Goal: Task Accomplishment & Management: Use online tool/utility

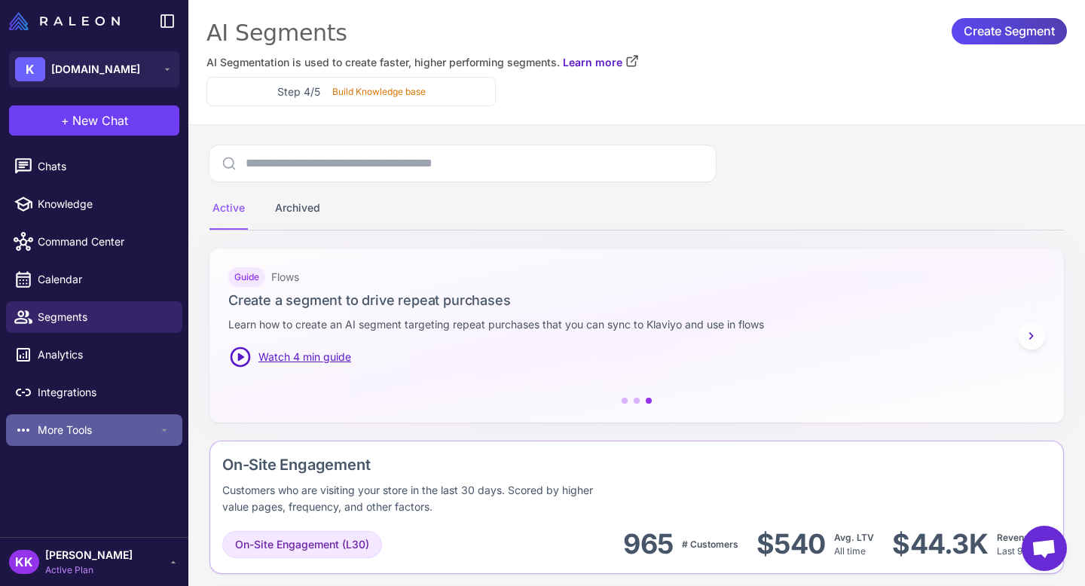
click at [101, 433] on span "More Tools" at bounding box center [98, 430] width 121 height 17
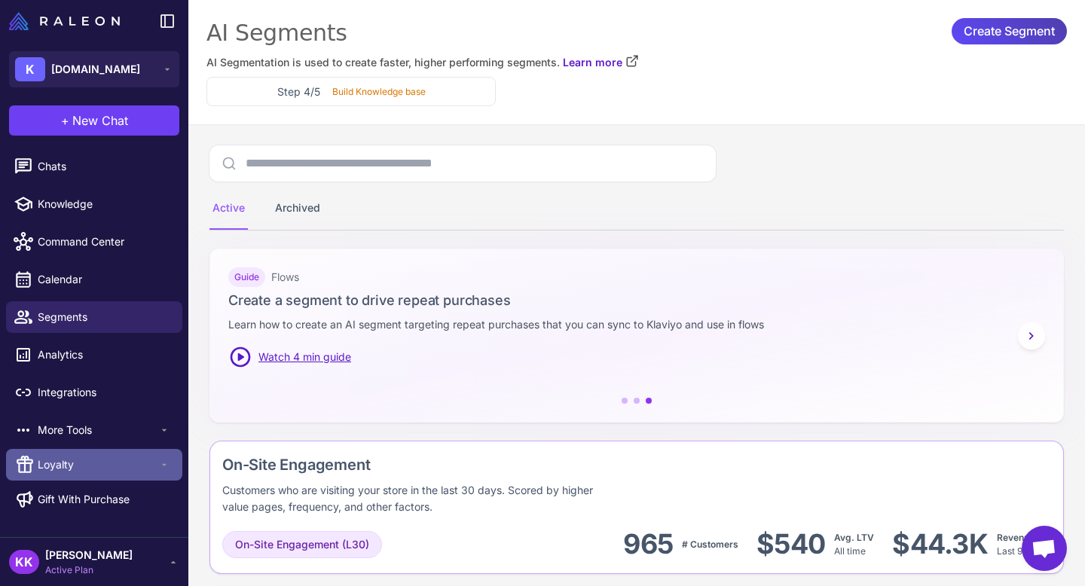
click at [102, 461] on span "Loyalty" at bounding box center [98, 465] width 121 height 17
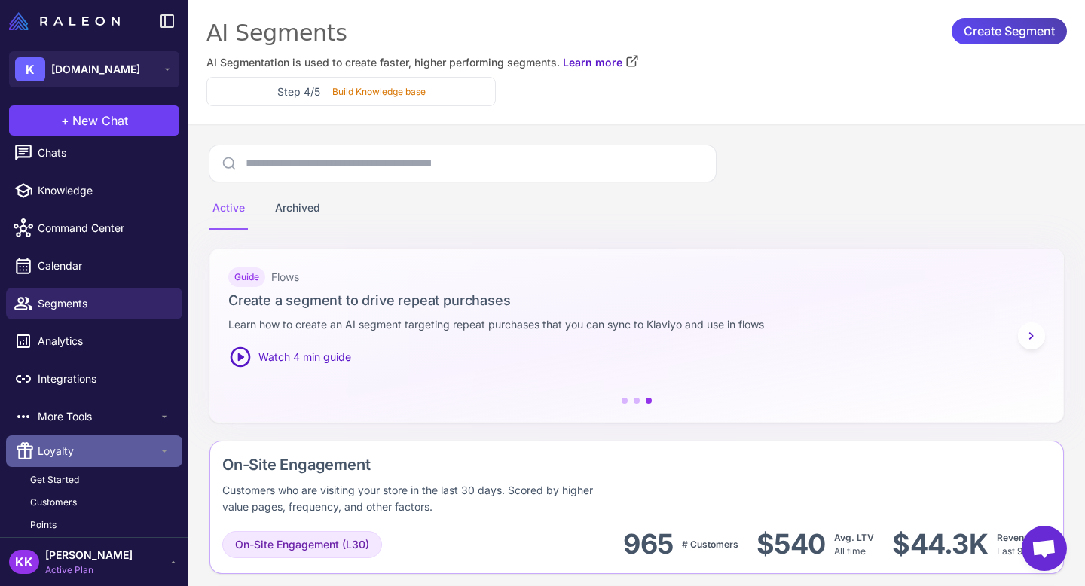
scroll to position [36, 0]
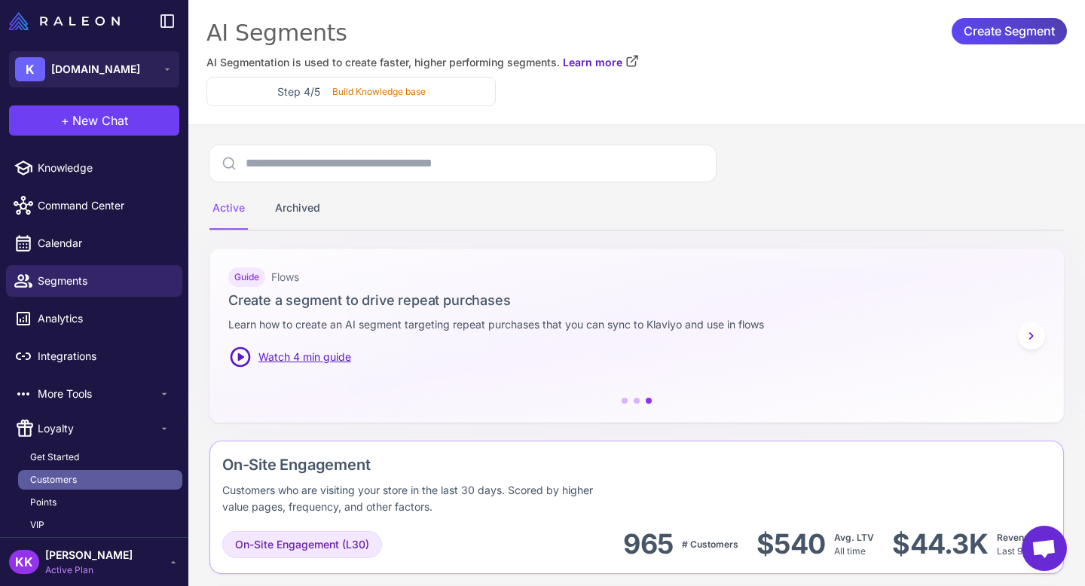
click at [78, 475] on link "Customers" at bounding box center [100, 480] width 164 height 20
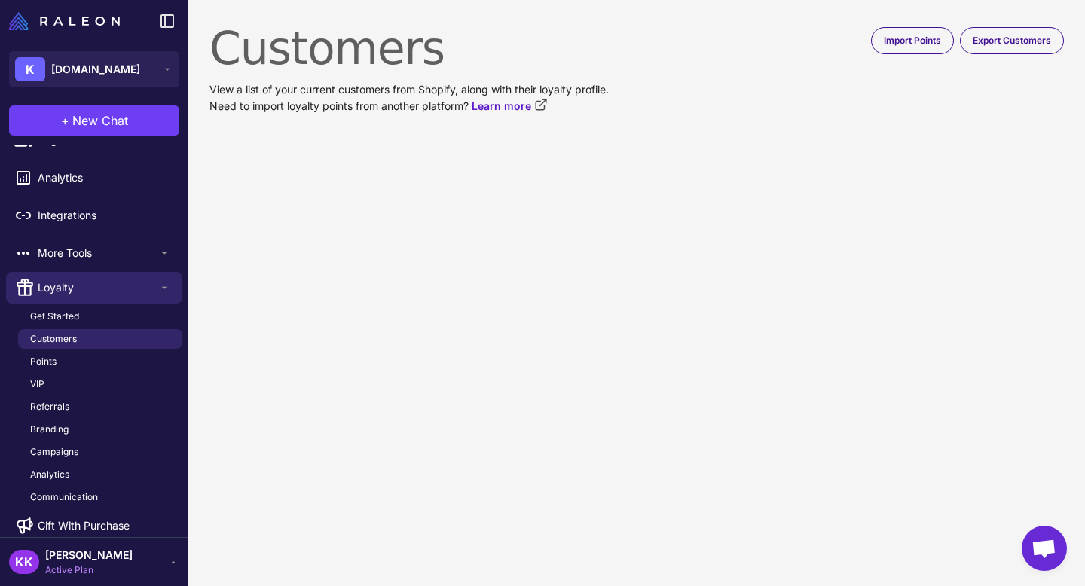
scroll to position [191, 0]
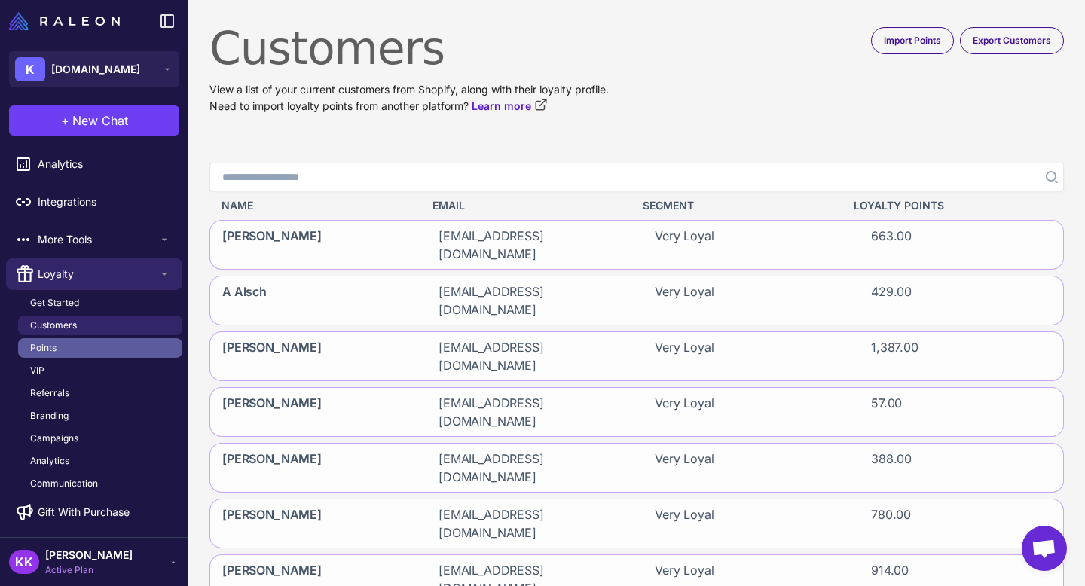
click at [86, 347] on link "Points" at bounding box center [100, 348] width 164 height 20
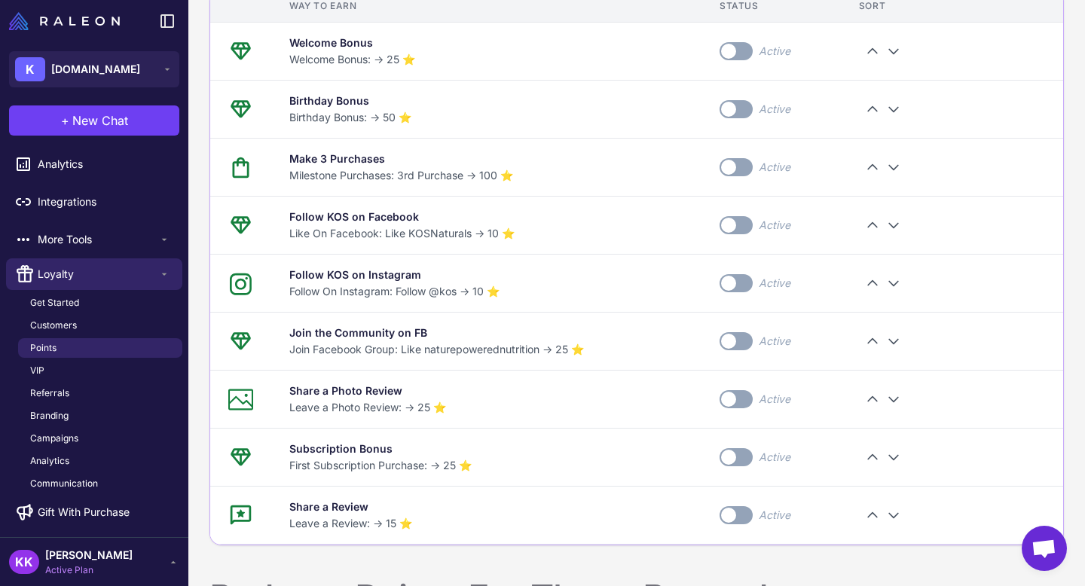
scroll to position [748, 0]
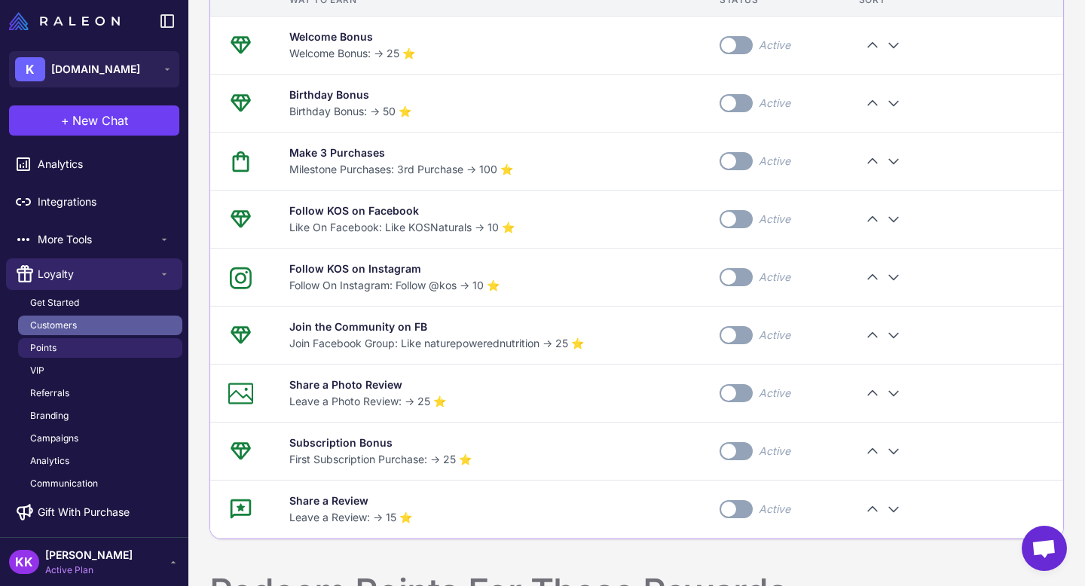
click at [78, 327] on link "Customers" at bounding box center [100, 326] width 164 height 20
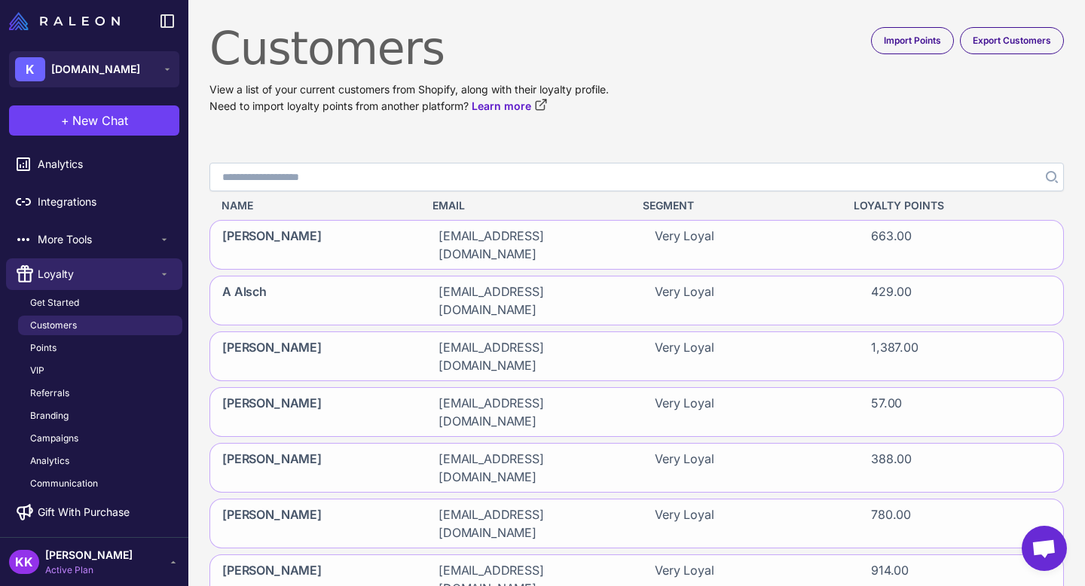
click at [377, 167] on input "Search" at bounding box center [636, 177] width 855 height 29
paste input "**********"
type input "**********"
click button "Search" at bounding box center [1050, 177] width 27 height 29
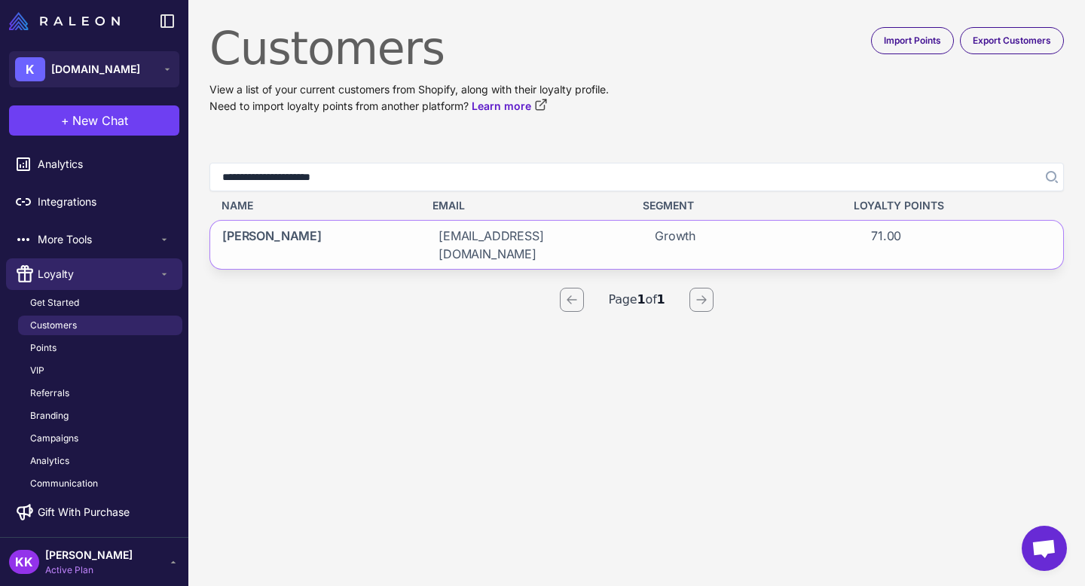
click at [387, 236] on div "[PERSON_NAME]" at bounding box center [312, 245] width 204 height 48
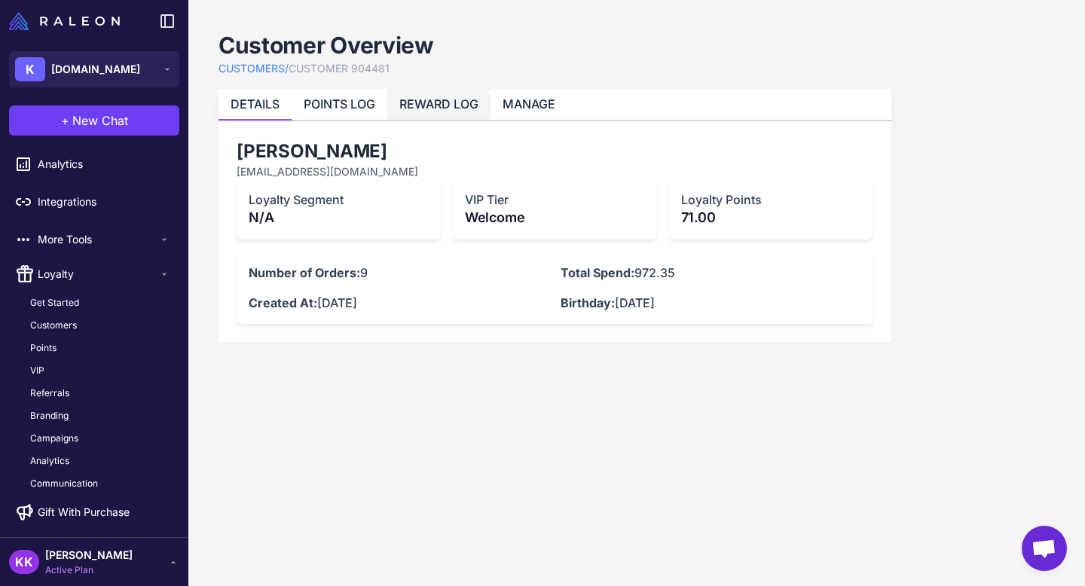
click at [467, 98] on link "REWARD LOG" at bounding box center [438, 103] width 79 height 15
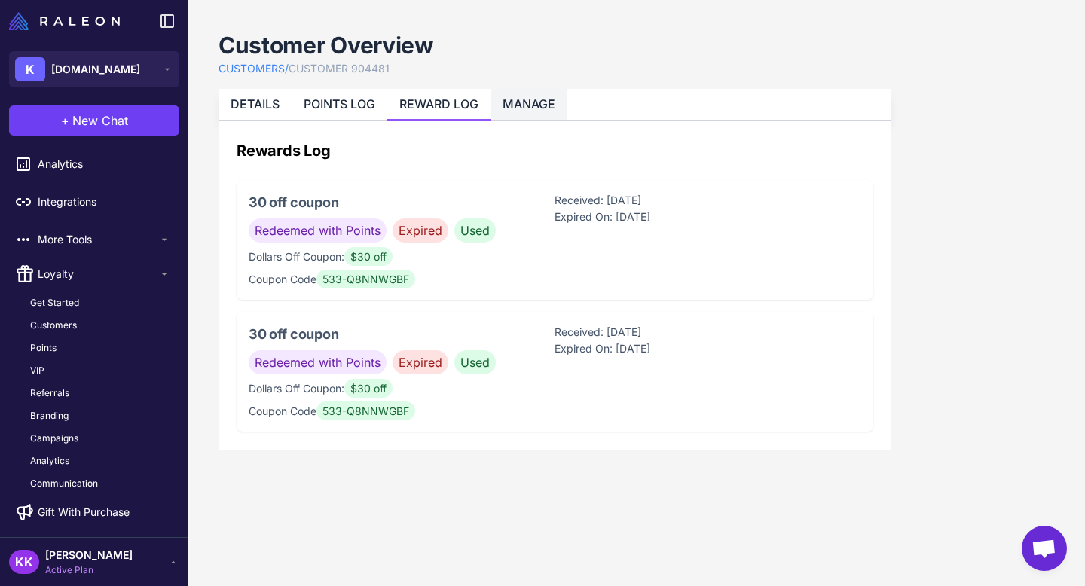
click at [531, 106] on link "MANAGE" at bounding box center [529, 103] width 53 height 15
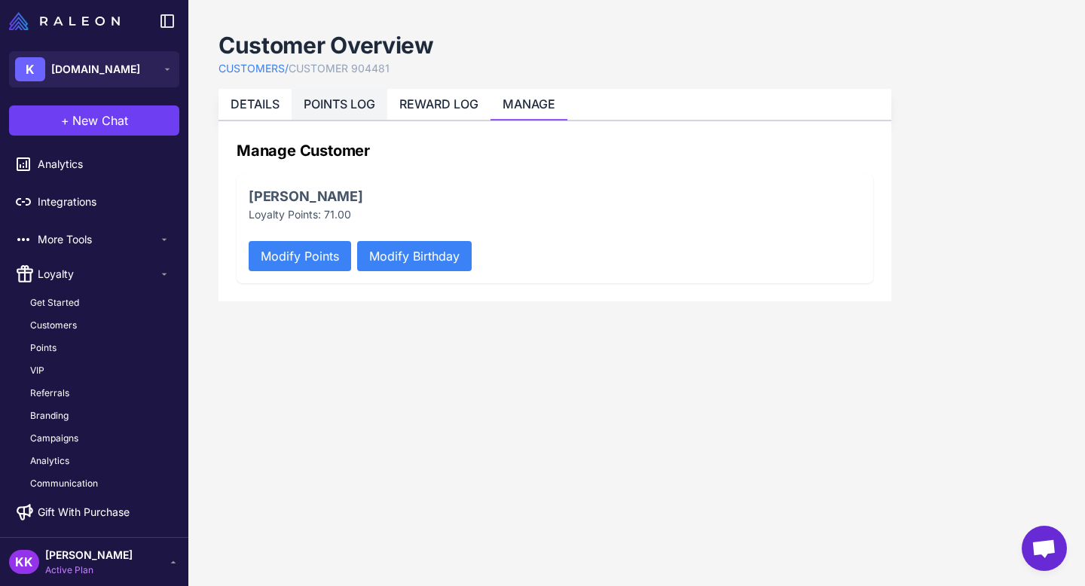
click at [387, 113] on li "POINTS LOG" at bounding box center [438, 104] width 103 height 31
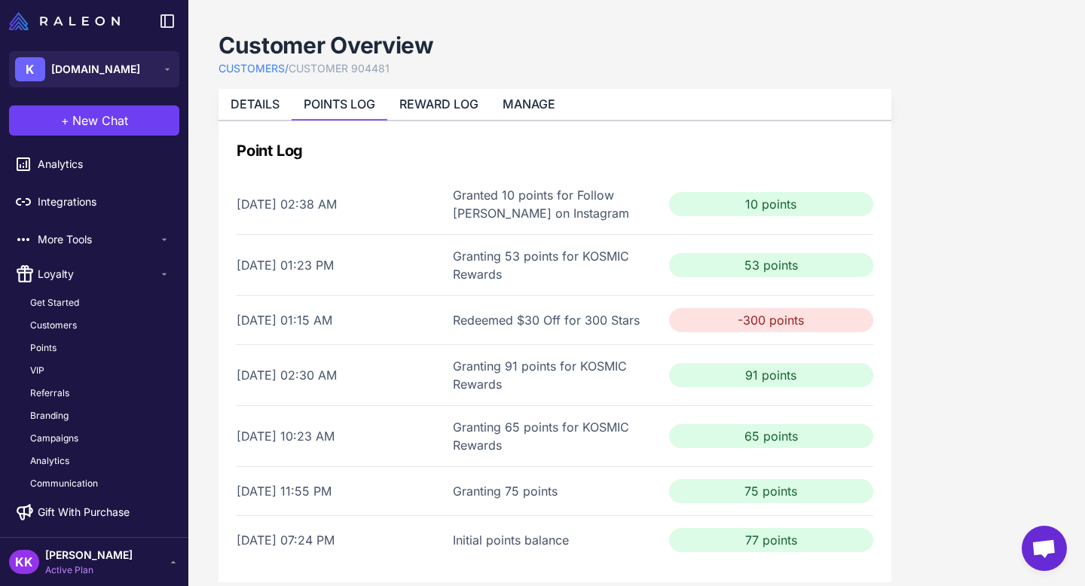
click at [437, 87] on div "Customer Overview CUSTOMERS / CUSTOMER 904481 DETAILS POINTS LOG REWARD LOG MAN…" at bounding box center [555, 306] width 673 height 552
click at [509, 101] on link "MANAGE" at bounding box center [529, 103] width 53 height 15
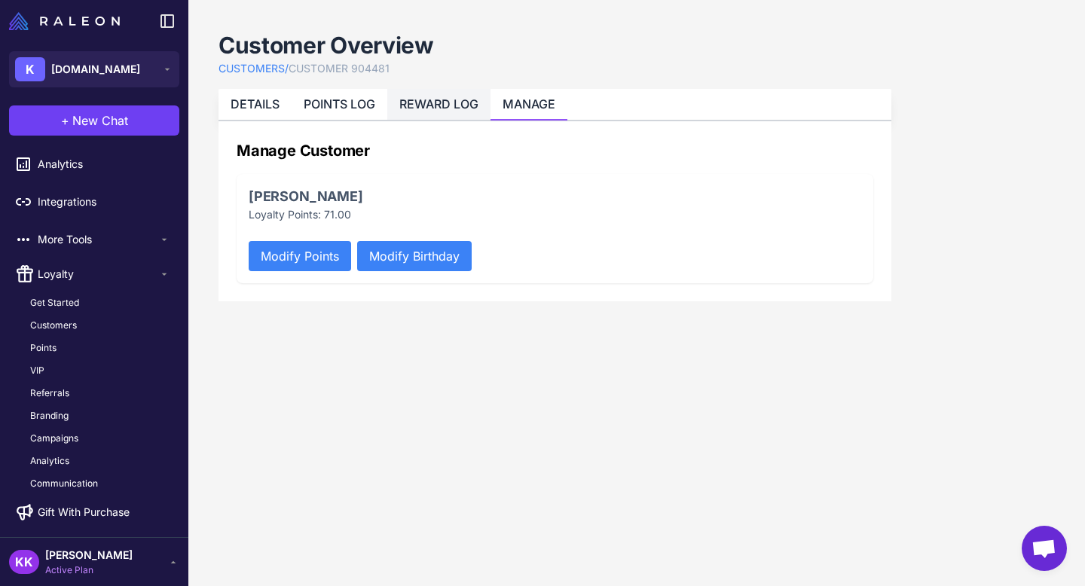
click at [454, 110] on link "REWARD LOG" at bounding box center [438, 103] width 79 height 15
